Goal: Register for event/course

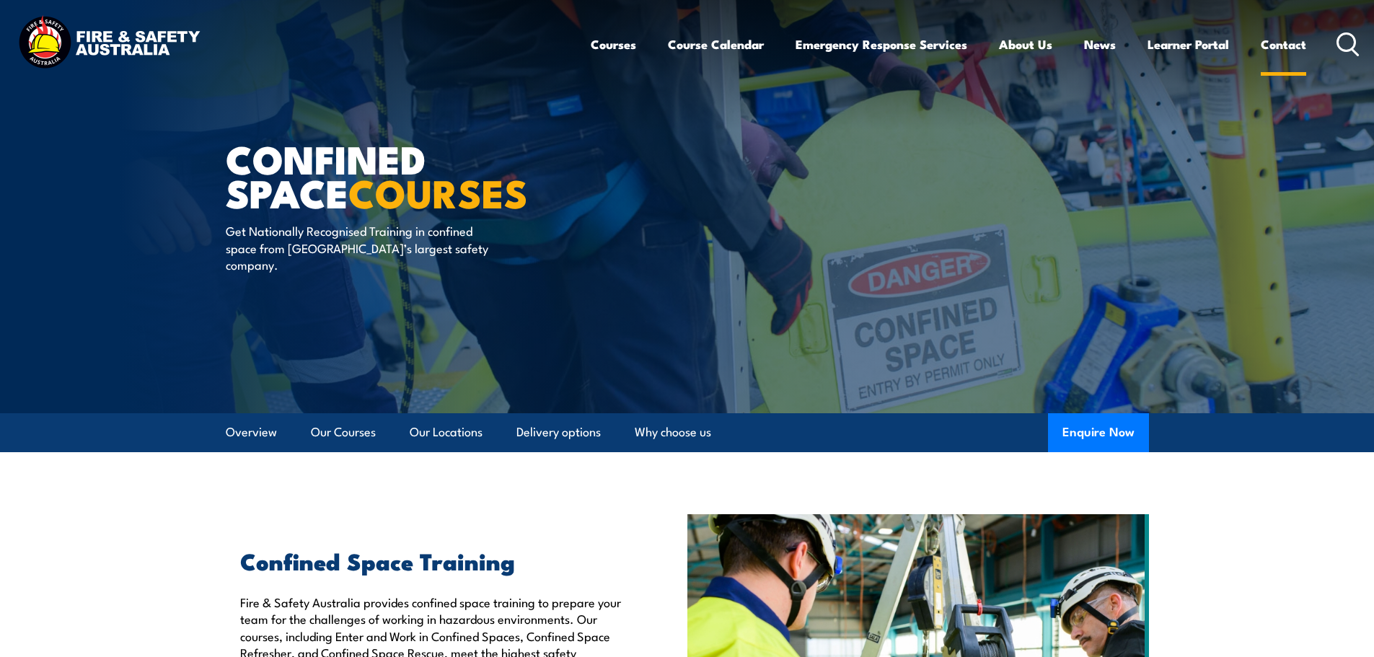
click at [1280, 53] on link "Contact" at bounding box center [1283, 44] width 45 height 38
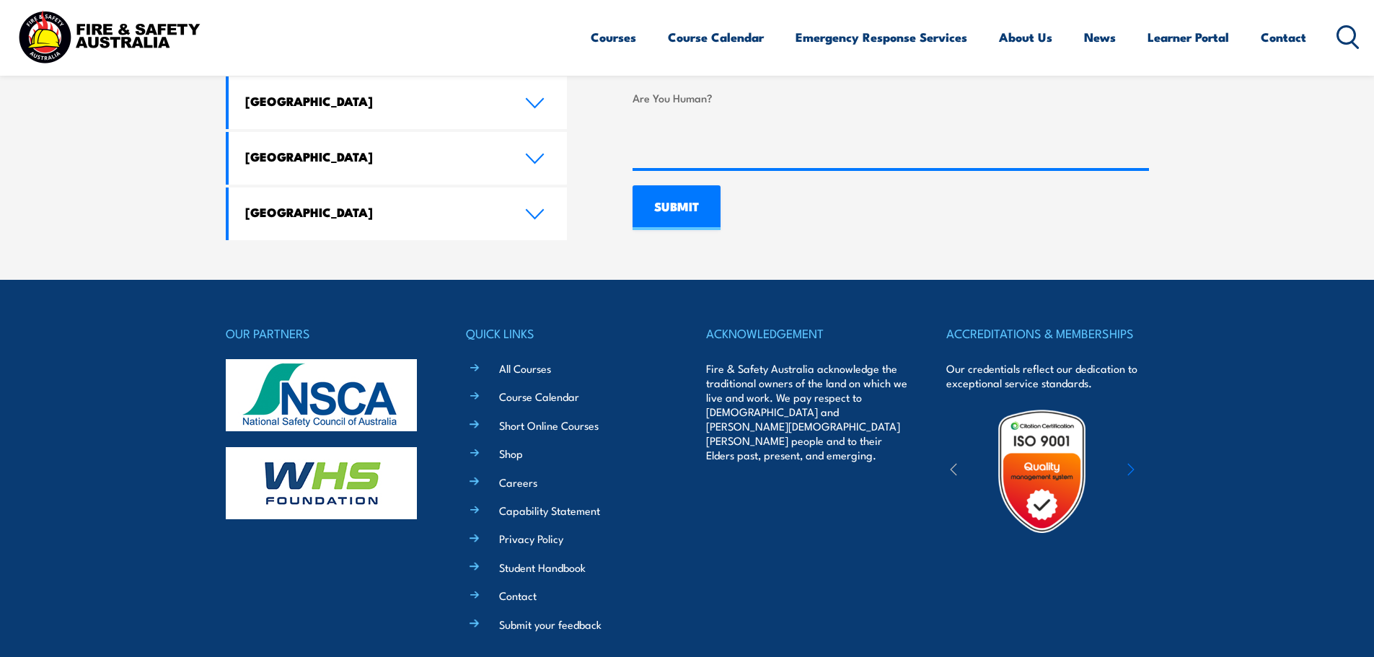
scroll to position [1082, 0]
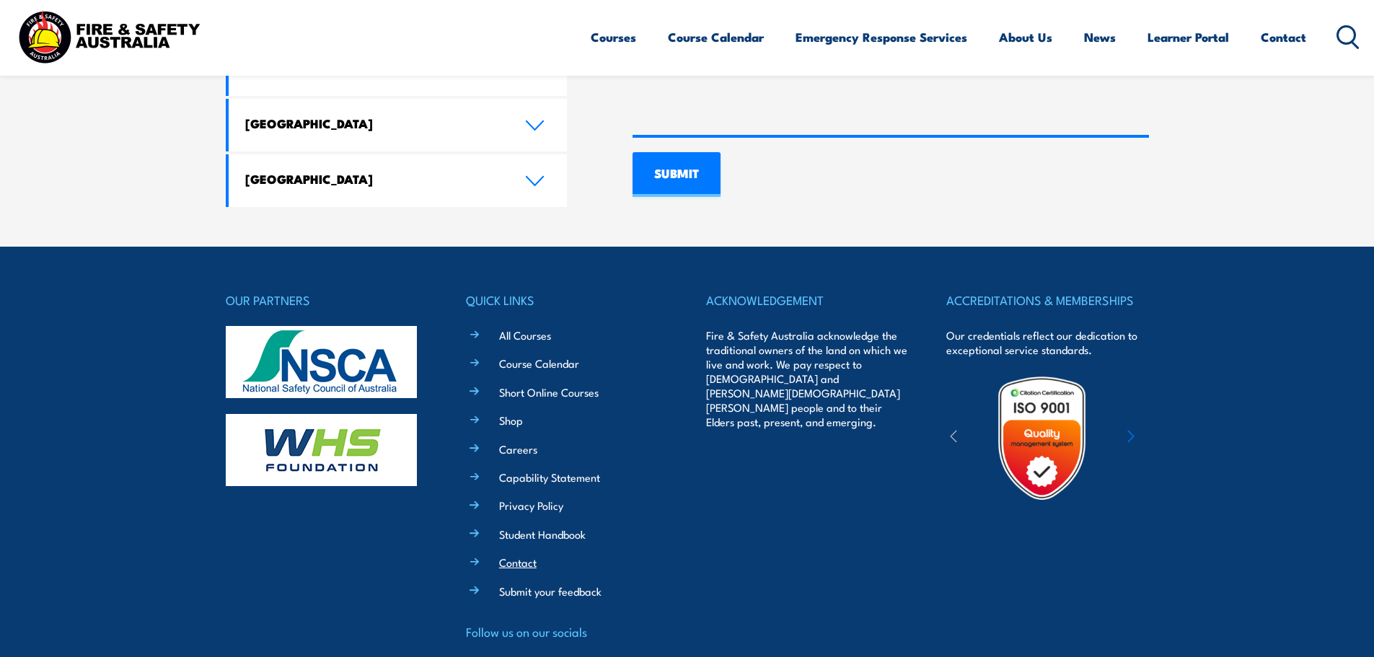
click at [516, 555] on link "Contact" at bounding box center [518, 562] width 38 height 15
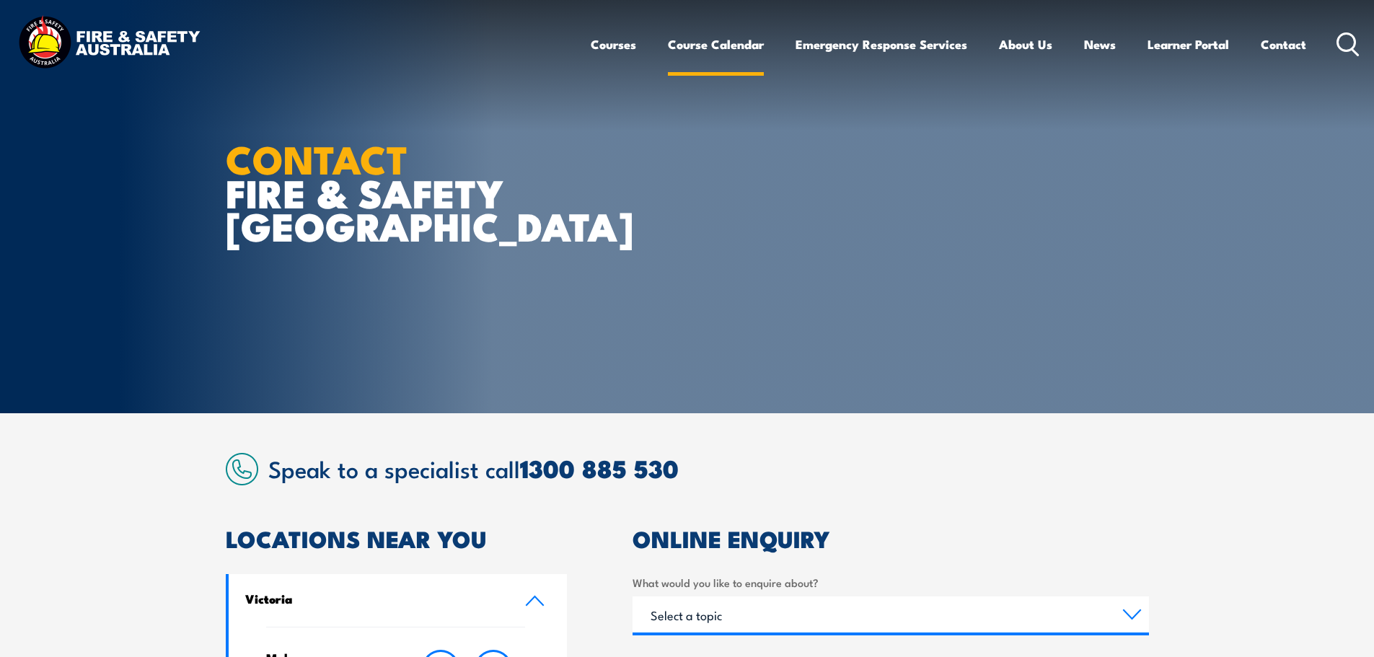
click at [709, 38] on link "Course Calendar" at bounding box center [716, 44] width 96 height 38
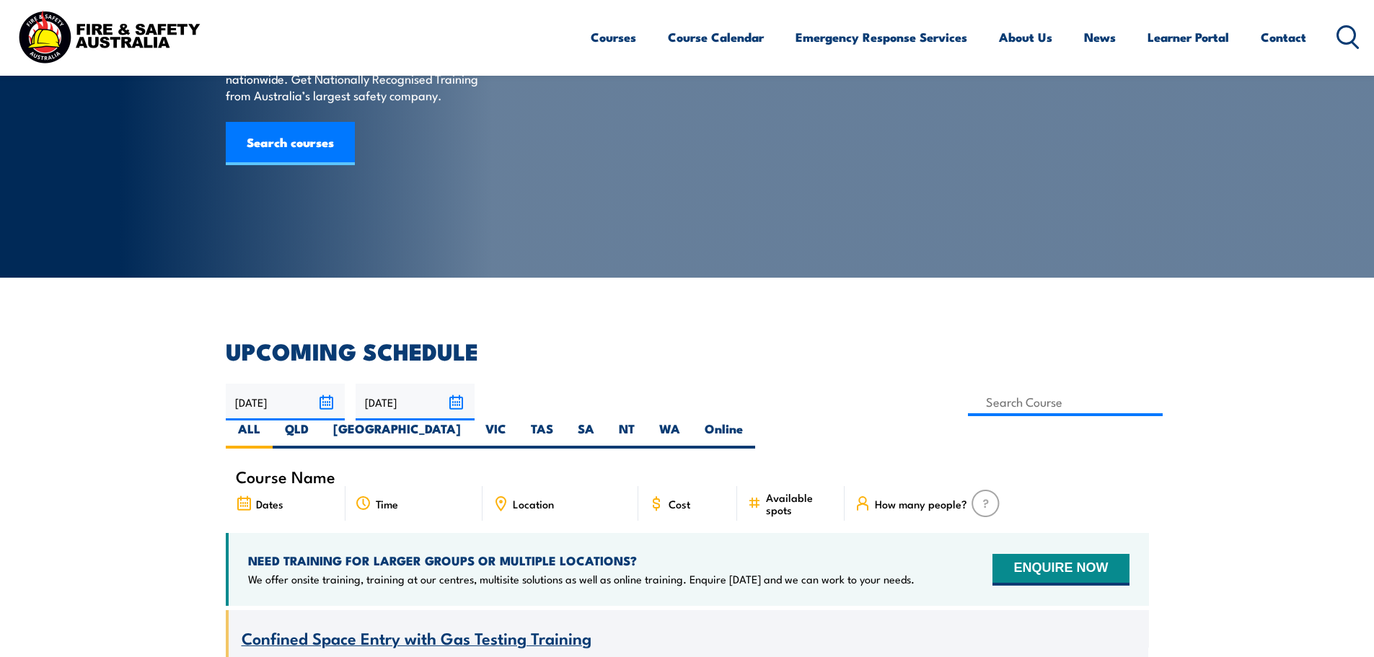
scroll to position [144, 0]
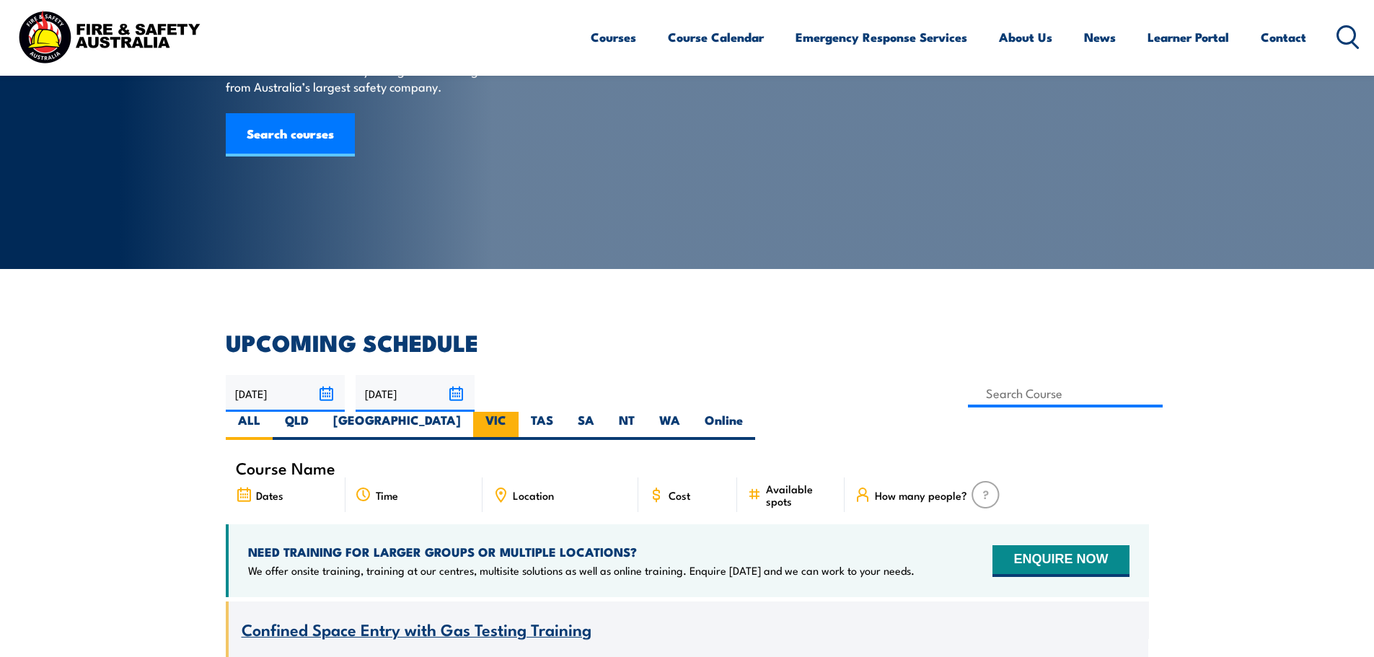
click at [519, 412] on label "VIC" at bounding box center [495, 426] width 45 height 28
click at [516, 412] on input "VIC" at bounding box center [510, 416] width 9 height 9
radio input "true"
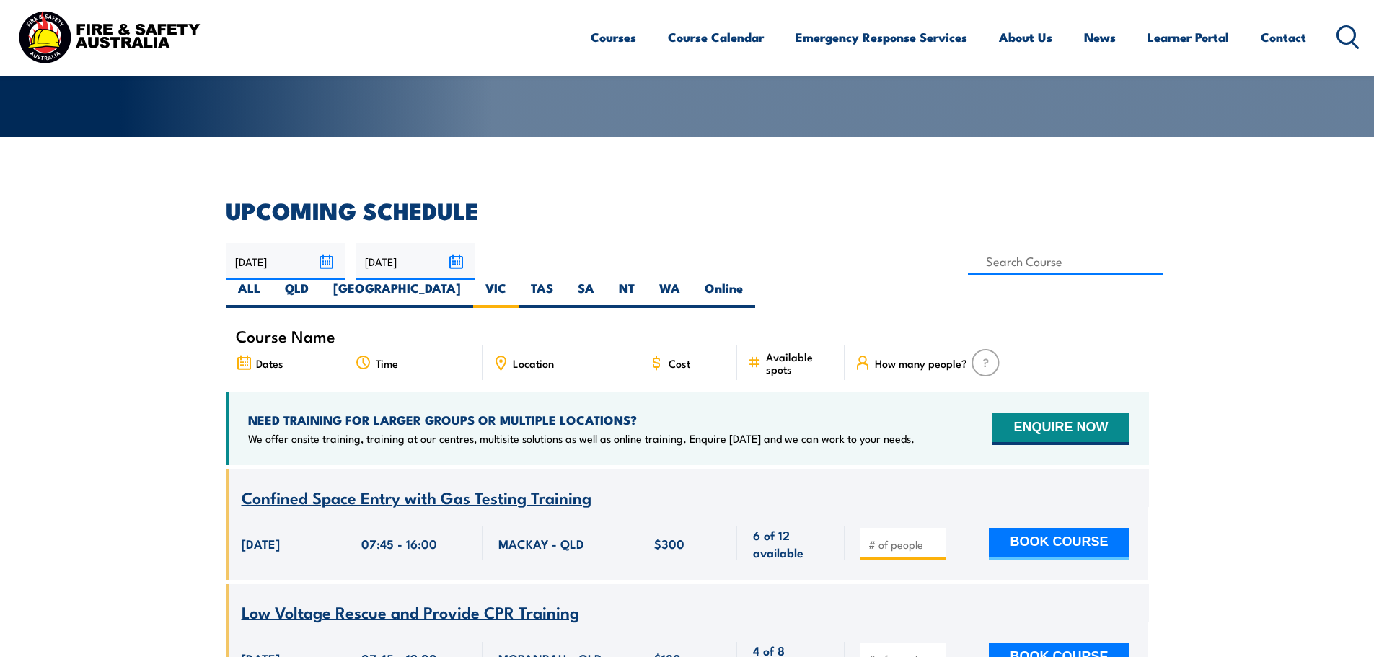
scroll to position [289, 0]
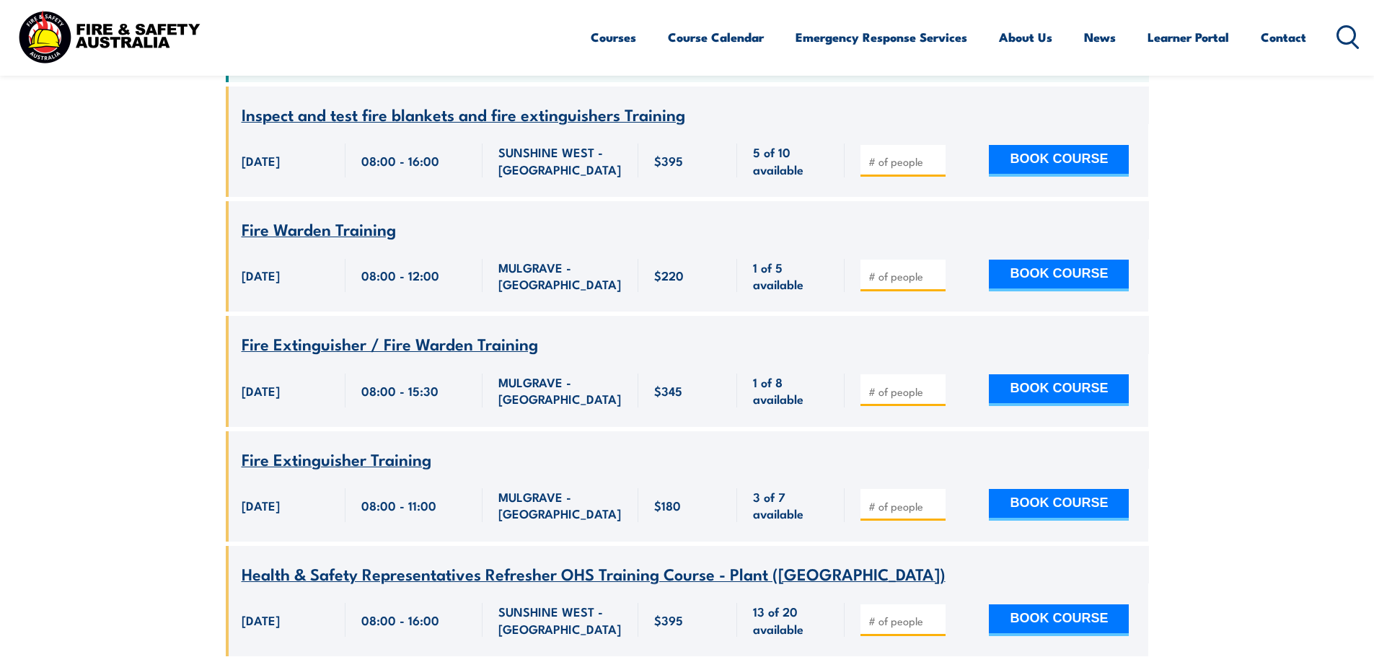
scroll to position [620, 0]
